Goal: Task Accomplishment & Management: Use online tool/utility

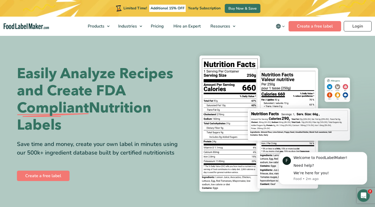
click at [355, 27] on link "Login" at bounding box center [357, 26] width 28 height 10
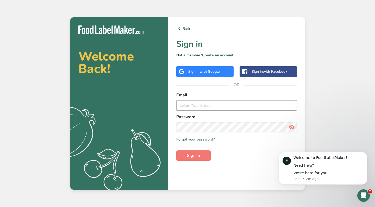
paste input "[EMAIL_ADDRESS][DOMAIN_NAME]"
type input "[EMAIL_ADDRESS][DOMAIN_NAME]"
click at [202, 154] on button "Sign in" at bounding box center [193, 156] width 34 height 10
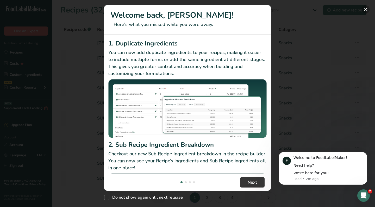
click at [366, 8] on button "New Features" at bounding box center [365, 9] width 8 height 8
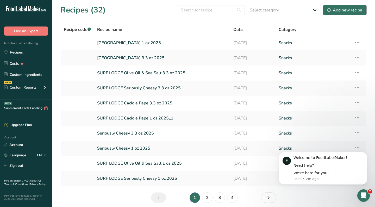
click at [336, 9] on div "Add new recipe" at bounding box center [344, 10] width 35 height 6
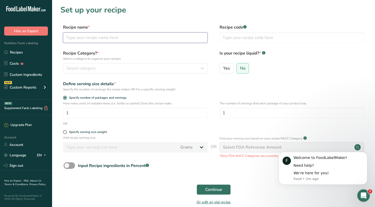
click at [132, 34] on input "text" at bounding box center [135, 38] width 144 height 10
type input "Petite Pearled Sorghum"
click at [141, 70] on div "Select category" at bounding box center [133, 68] width 134 height 6
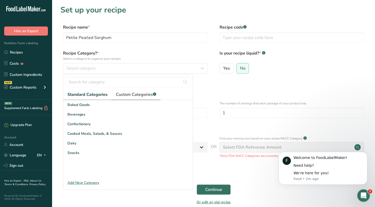
click at [125, 93] on span "Custom Categories .a-a{fill:#347362;}.b-a{fill:#fff;}" at bounding box center [136, 95] width 40 height 6
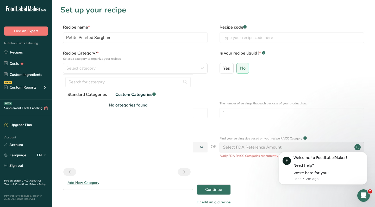
click at [81, 93] on span "Standard Categories" at bounding box center [87, 95] width 40 height 6
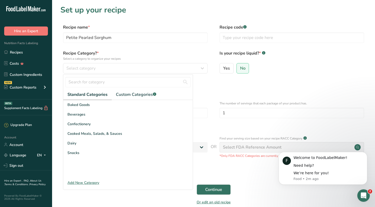
click at [86, 182] on div "Add New Category" at bounding box center [127, 182] width 129 height 5
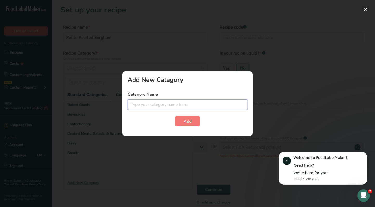
click at [153, 101] on input "text" at bounding box center [187, 105] width 120 height 10
type input "Grains"
click at [189, 120] on span "Add" at bounding box center [187, 121] width 8 height 6
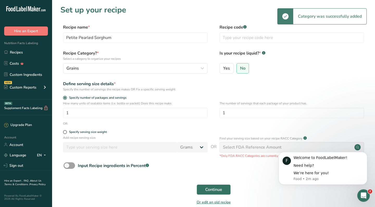
scroll to position [13, 0]
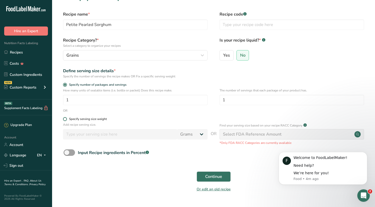
click at [66, 118] on span at bounding box center [65, 119] width 4 height 4
click at [66, 118] on input "Specify serving size weight" at bounding box center [64, 119] width 3 height 3
radio input "true"
radio input "false"
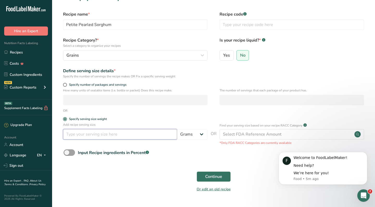
click at [78, 134] on input "number" at bounding box center [120, 134] width 114 height 10
type input "100"
click at [209, 171] on div "Continue" at bounding box center [213, 177] width 306 height 17
click at [209, 174] on span "Continue" at bounding box center [213, 177] width 17 height 6
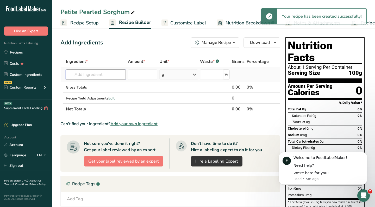
click at [103, 70] on input "text" at bounding box center [96, 74] width 60 height 10
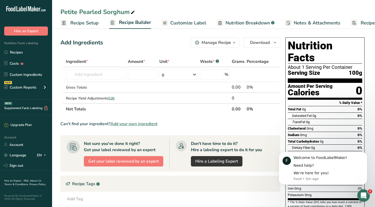
click at [138, 124] on span "Add your own ingredient" at bounding box center [133, 124] width 47 height 6
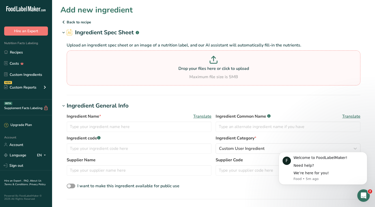
click at [206, 64] on p at bounding box center [213, 61] width 291 height 10
click at [206, 64] on input "Drop your files here or click to upload Maximum file size is 5MB" at bounding box center [213, 67] width 293 height 35
type input "C:\fakepath\White-Pearled-Cut-Sorghum-Grain_Spec-Sheet.pdf"
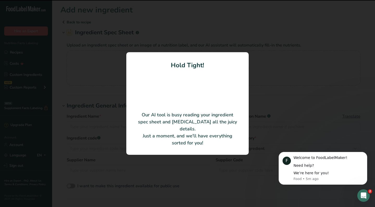
type input "White Pearled Cut Sorghum Grain"
type input "NLSC-WSPG-0010K"
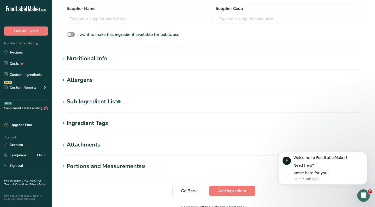
scroll to position [132, 0]
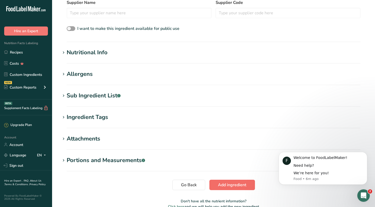
click at [217, 182] on button "Add ingredient" at bounding box center [232, 185] width 46 height 10
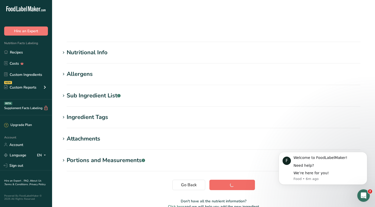
scroll to position [50, 0]
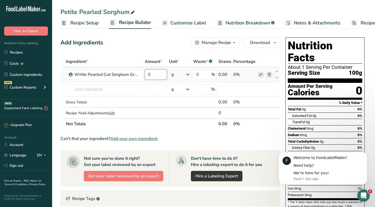
click at [158, 77] on input "0" at bounding box center [156, 74] width 22 height 10
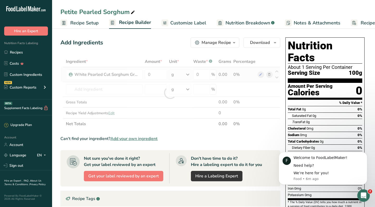
click at [181, 74] on div "Ingredient * Amount * Unit * Waste * .a-a{fill:#347362;}.b-a{fill:#fff;} Grams …" at bounding box center [170, 92] width 220 height 73
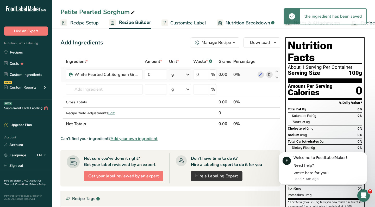
click at [185, 75] on icon at bounding box center [187, 74] width 6 height 9
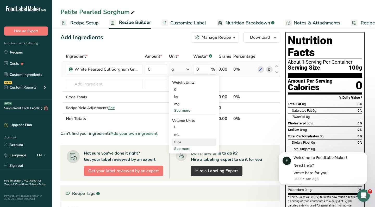
scroll to position [7, 0]
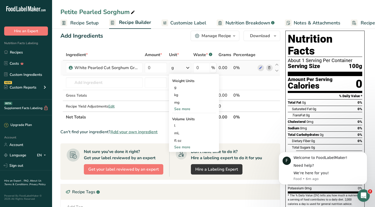
click at [184, 108] on div "See more" at bounding box center [194, 108] width 44 height 5
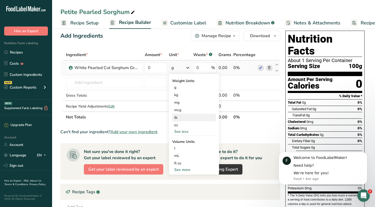
click at [176, 118] on div "lb" at bounding box center [194, 118] width 44 height 8
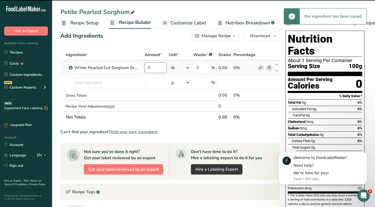
click at [153, 69] on input "0" at bounding box center [156, 68] width 22 height 10
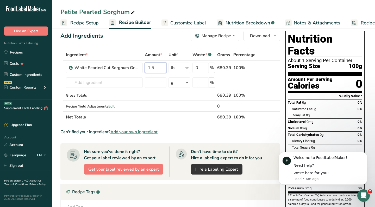
type input "1.5"
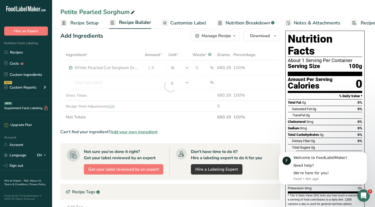
click at [138, 44] on div "Add Ingredients Manage Recipe Delete Recipe Duplicate Recipe Scale Recipe Save …" at bounding box center [171, 168] width 223 height 278
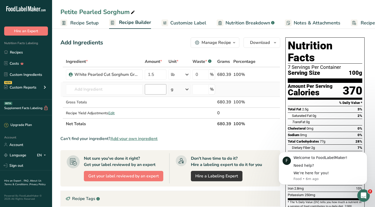
scroll to position [0, 0]
click at [192, 20] on span "Customize Label" at bounding box center [188, 23] width 36 height 7
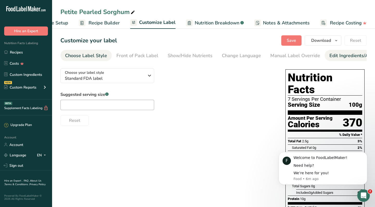
click at [334, 54] on div "Edit Ingredients/Allergens List" at bounding box center [362, 55] width 66 height 7
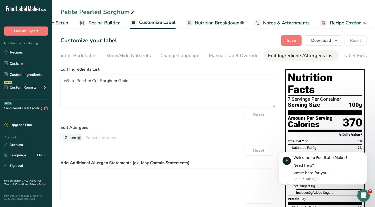
scroll to position [0, 72]
click at [79, 138] on link at bounding box center [79, 138] width 4 height 4
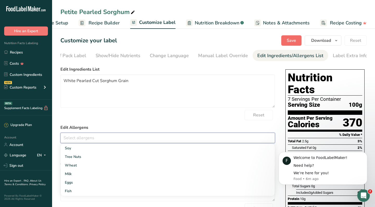
scroll to position [0, 0]
click at [292, 40] on span "Save" at bounding box center [290, 40] width 9 height 6
